Goal: Task Accomplishment & Management: Manage account settings

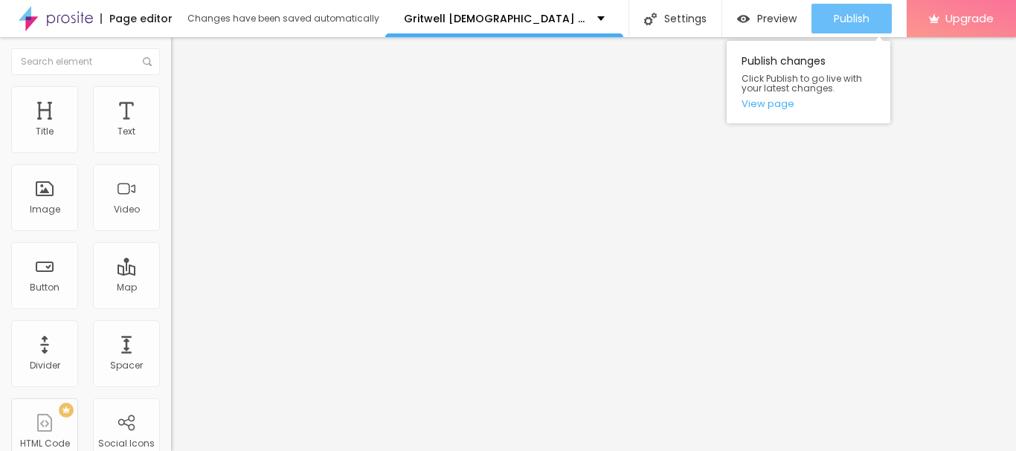
click at [850, 19] on span "Publish" at bounding box center [852, 19] width 36 height 12
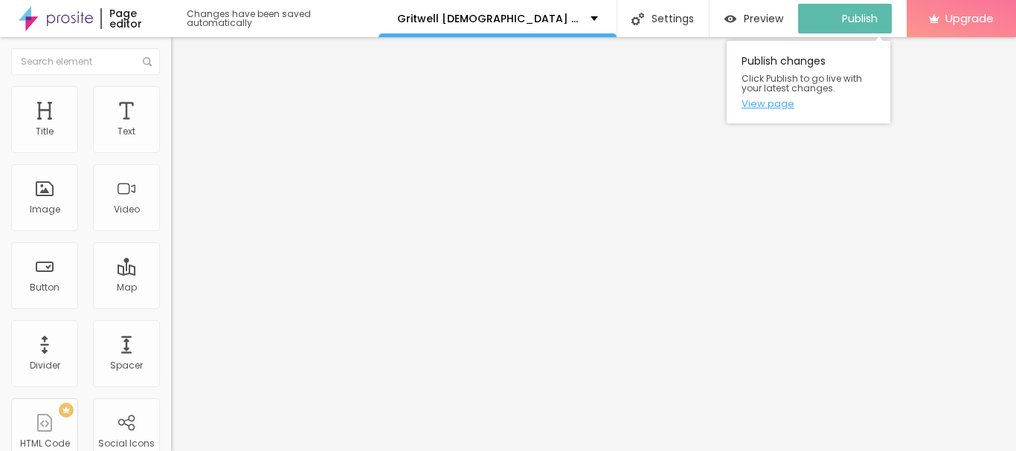
click at [777, 99] on link "View page" at bounding box center [809, 104] width 134 height 10
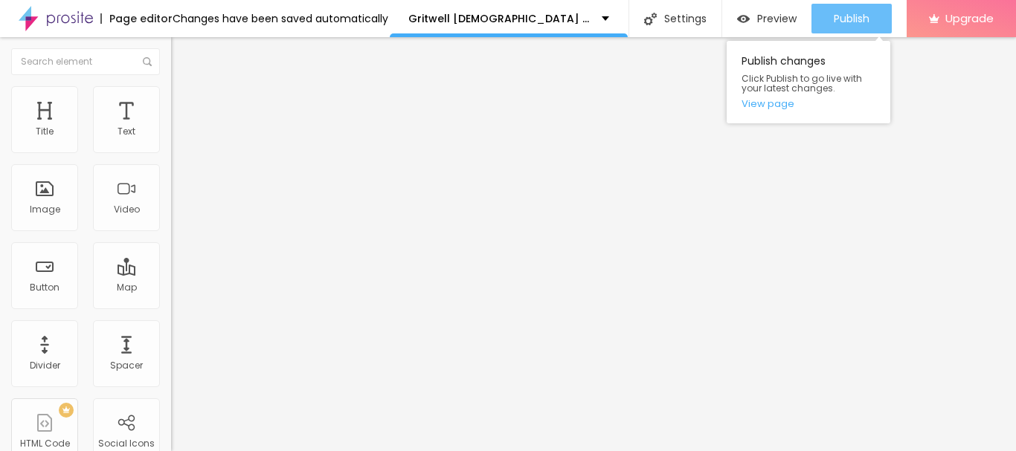
click at [866, 22] on span "Publish" at bounding box center [852, 19] width 36 height 12
click at [855, 26] on div "Publish" at bounding box center [852, 19] width 36 height 30
